Goal: Information Seeking & Learning: Learn about a topic

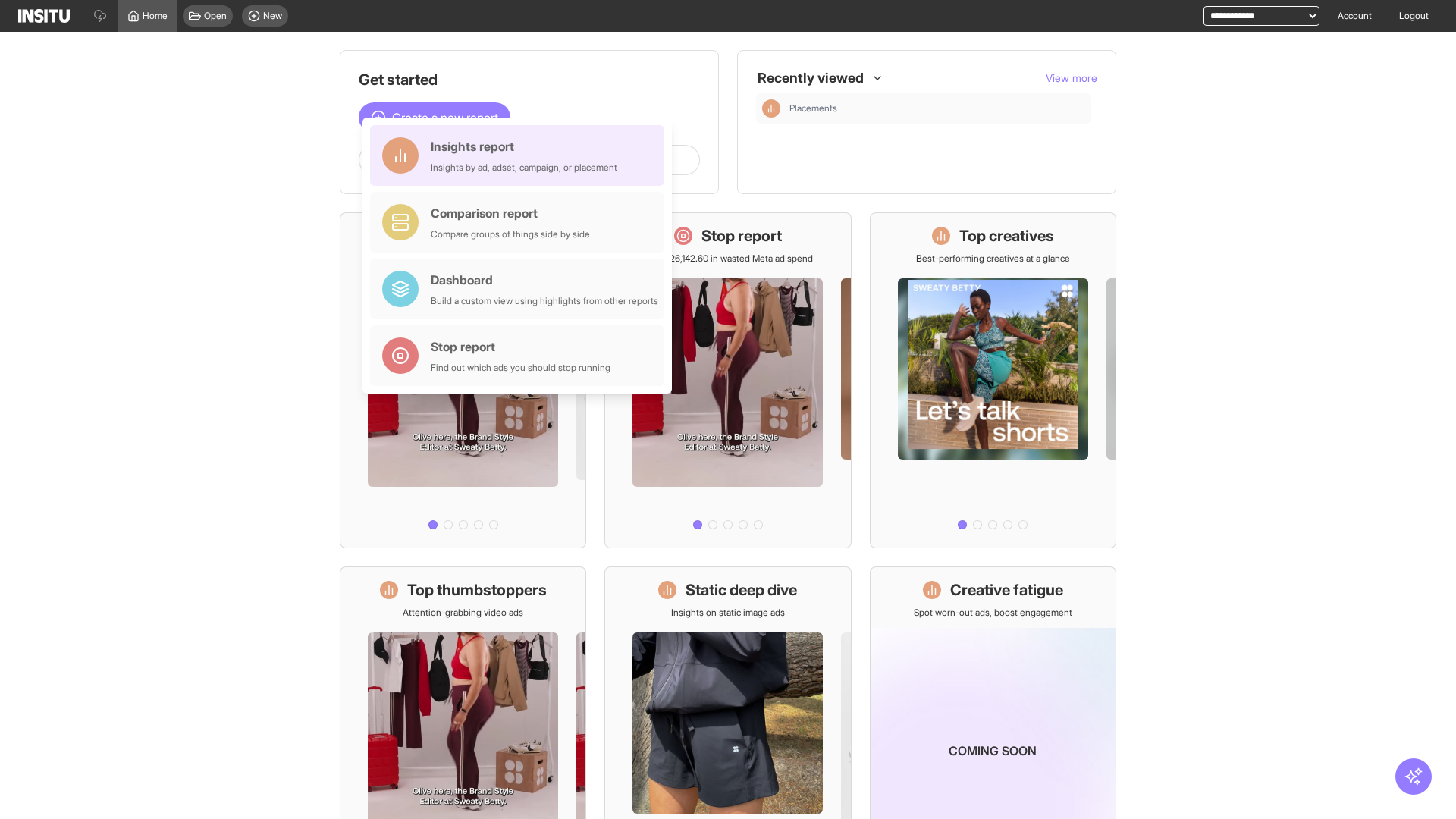
click at [521, 156] on div "Insights report Insights by ad, adset, campaign, or placement" at bounding box center [524, 156] width 186 height 36
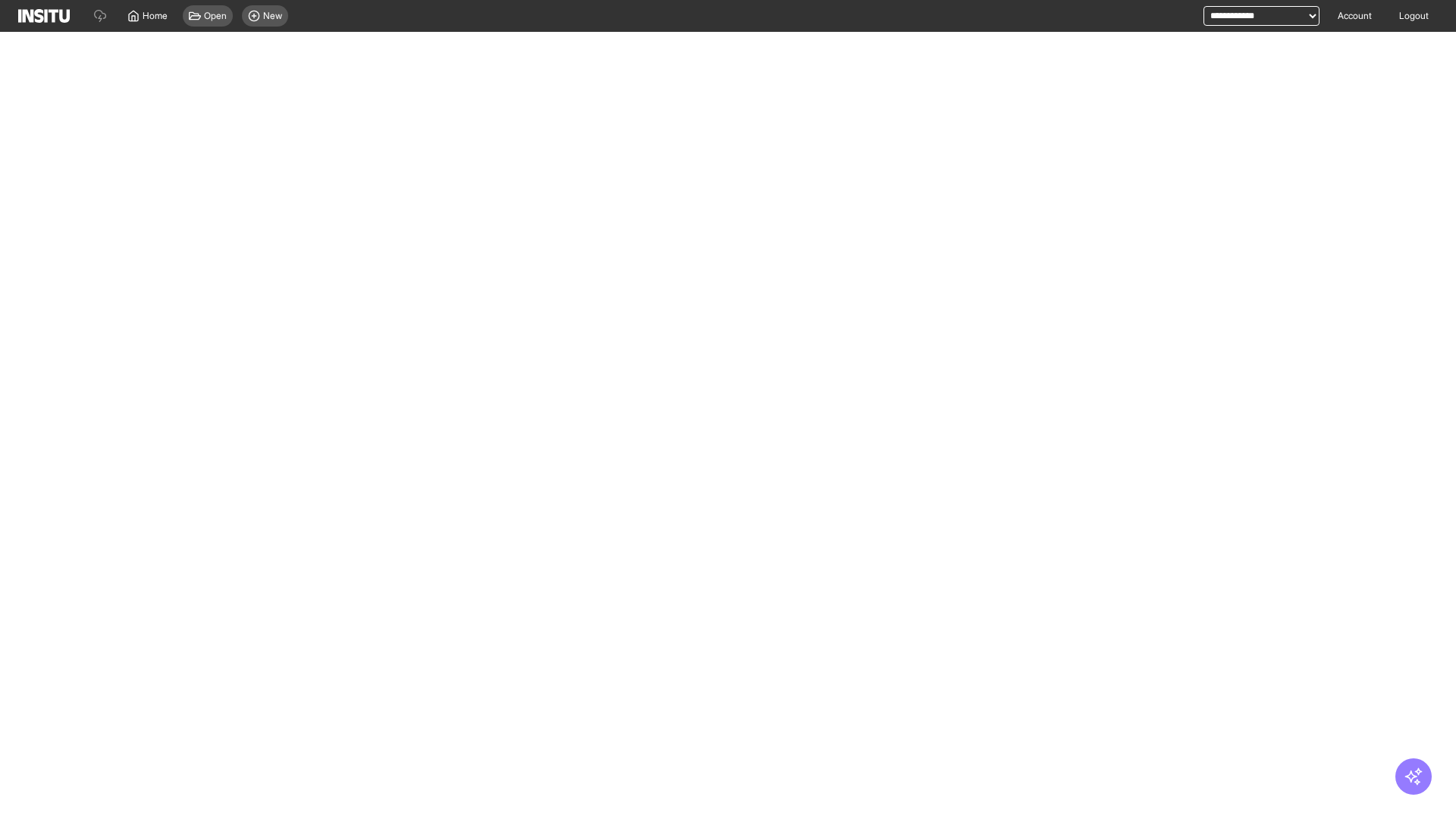
select select "**"
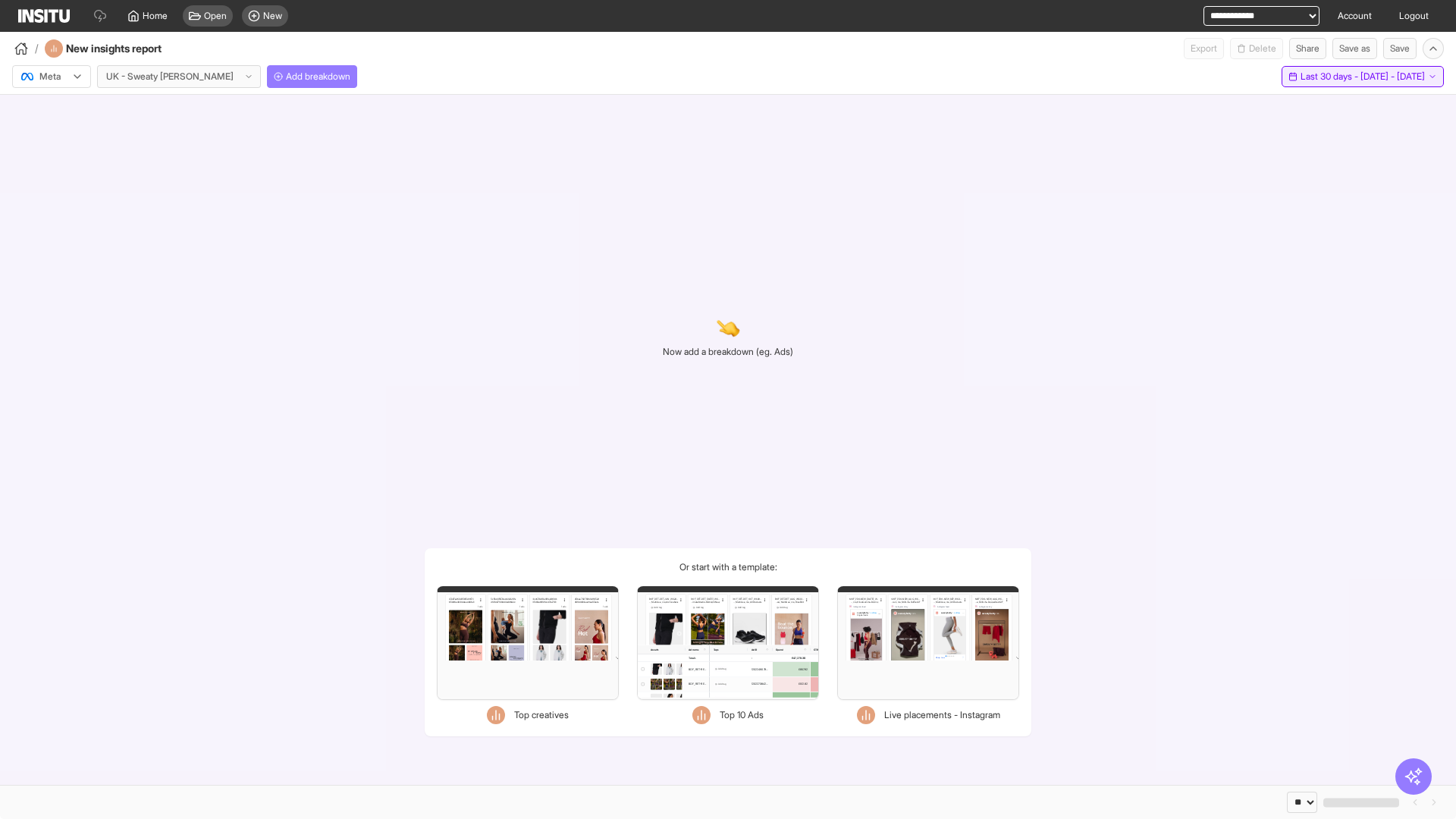
click at [1330, 77] on span "Last 30 days - [DATE] - [DATE]" at bounding box center [1363, 76] width 124 height 12
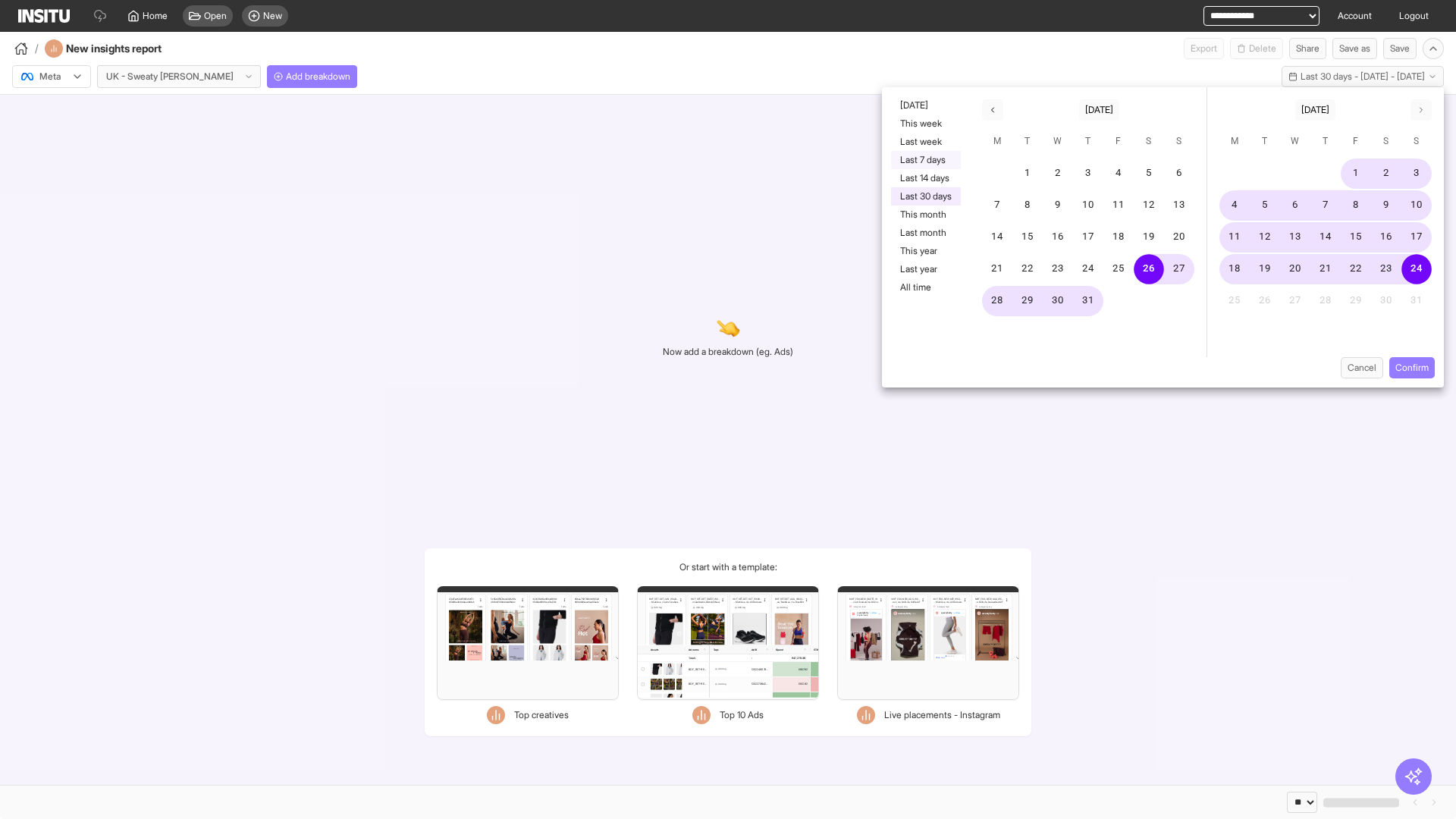
click at [924, 160] on button "Last 7 days" at bounding box center [926, 160] width 70 height 18
